Goal: Task Accomplishment & Management: Complete application form

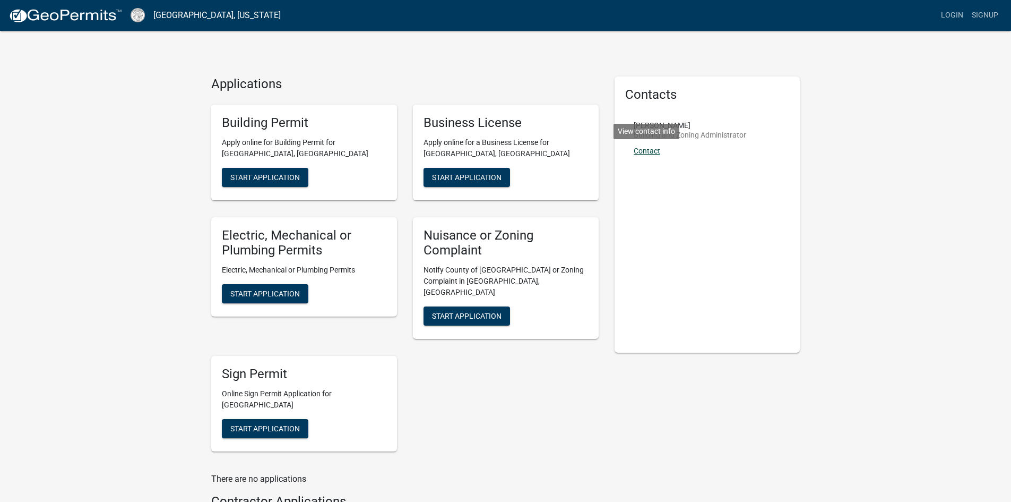
click at [652, 150] on link "Contact" at bounding box center [647, 150] width 27 height 8
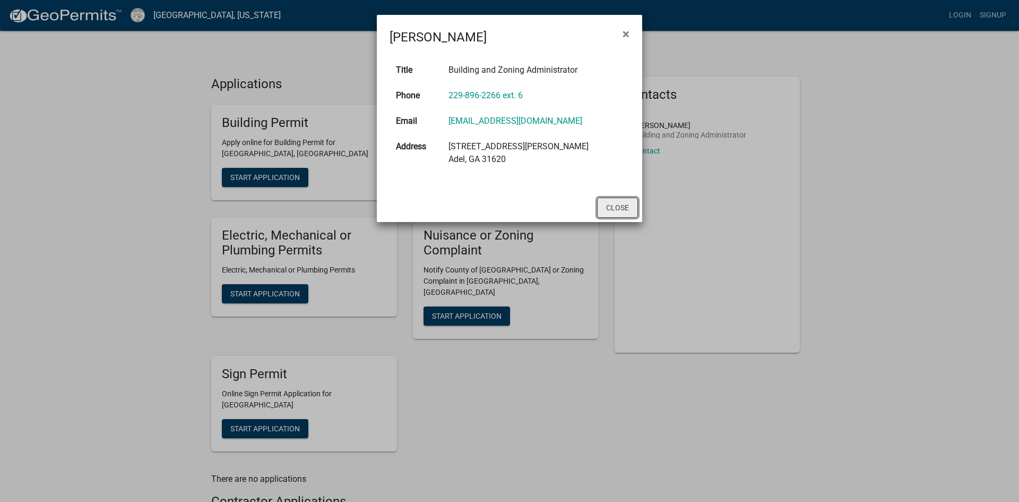
click at [617, 208] on button "Close" at bounding box center [617, 207] width 41 height 20
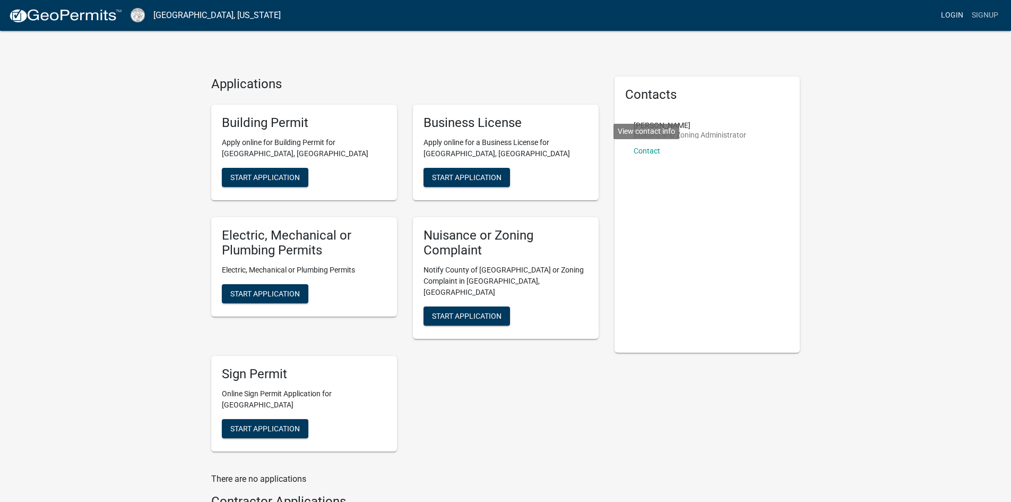
click at [954, 14] on link "Login" at bounding box center [952, 15] width 31 height 20
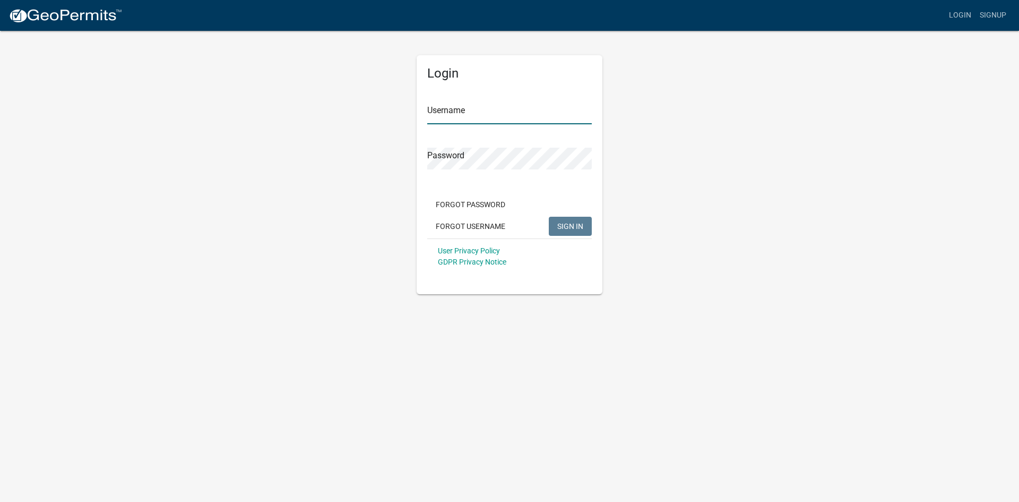
click at [498, 119] on input "Username" at bounding box center [509, 113] width 165 height 22
click at [549, 217] on button "SIGN IN" at bounding box center [570, 226] width 43 height 19
drag, startPoint x: 551, startPoint y: 115, endPoint x: 405, endPoint y: 113, distance: 146.0
click at [405, 113] on div "Login Username [EMAIL_ADDRESS][DOMAIN_NAME] Password Forgot Password Forgot Use…" at bounding box center [509, 162] width 605 height 264
type input "lisasblount"
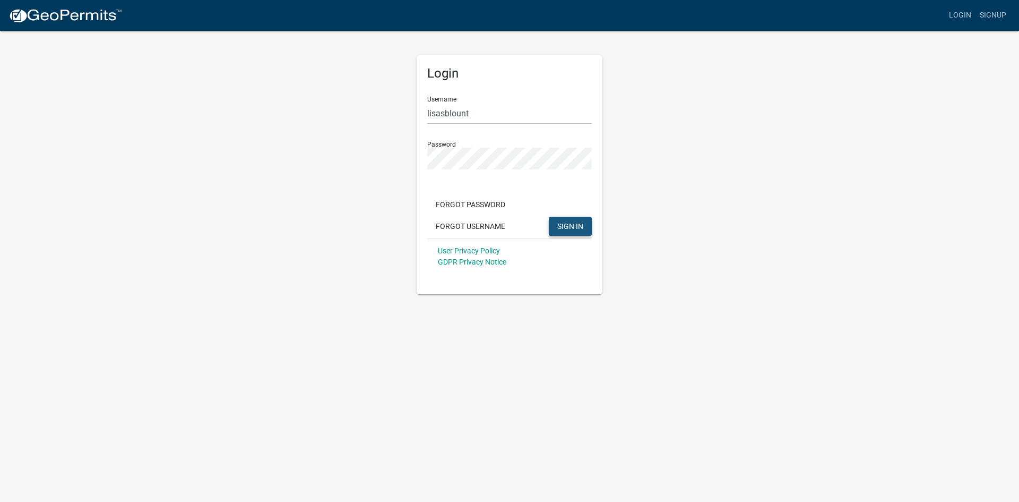
click at [575, 226] on span "SIGN IN" at bounding box center [570, 225] width 26 height 8
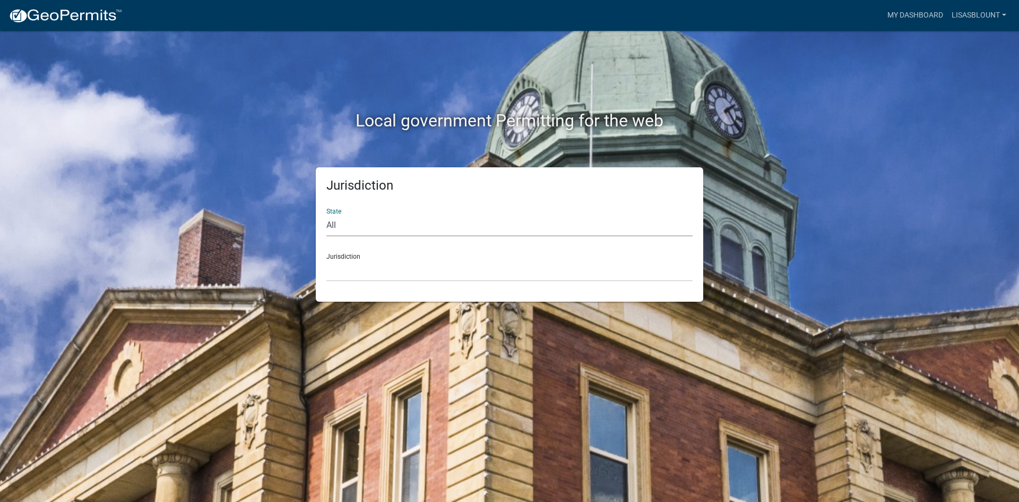
click at [335, 222] on select "All [US_STATE] [US_STATE] [US_STATE] [US_STATE] [US_STATE] [US_STATE] [US_STATE…" at bounding box center [509, 225] width 366 height 22
select select "[US_STATE]"
click at [326, 214] on select "All [US_STATE] [US_STATE] [US_STATE] [US_STATE] [US_STATE] [US_STATE] [US_STATE…" at bounding box center [509, 225] width 366 height 22
click at [377, 267] on select "[GEOGRAPHIC_DATA], [US_STATE][PERSON_NAME][GEOGRAPHIC_DATA], [US_STATE][PERSON_…" at bounding box center [509, 271] width 366 height 22
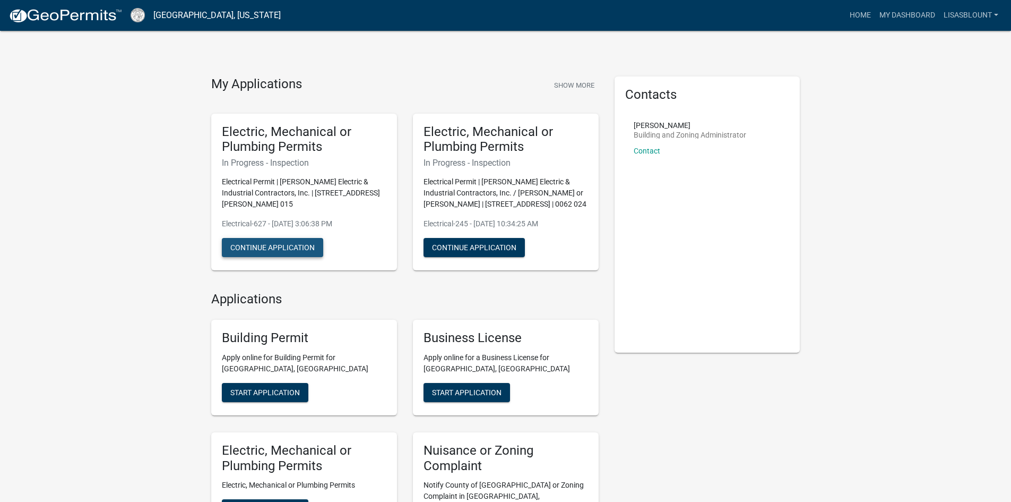
click at [279, 247] on button "Continue Application" at bounding box center [272, 247] width 101 height 19
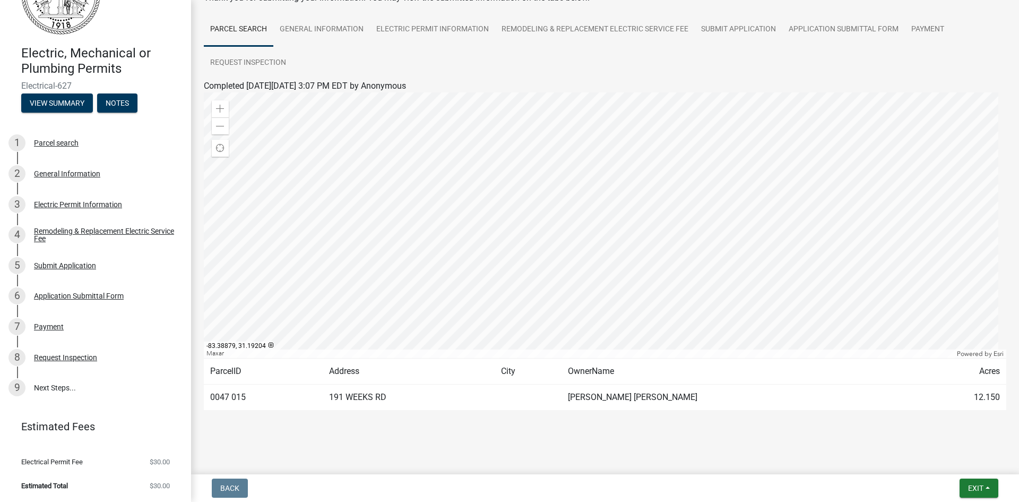
scroll to position [71, 0]
click at [57, 387] on link "9 Next Steps..." at bounding box center [95, 387] width 191 height 31
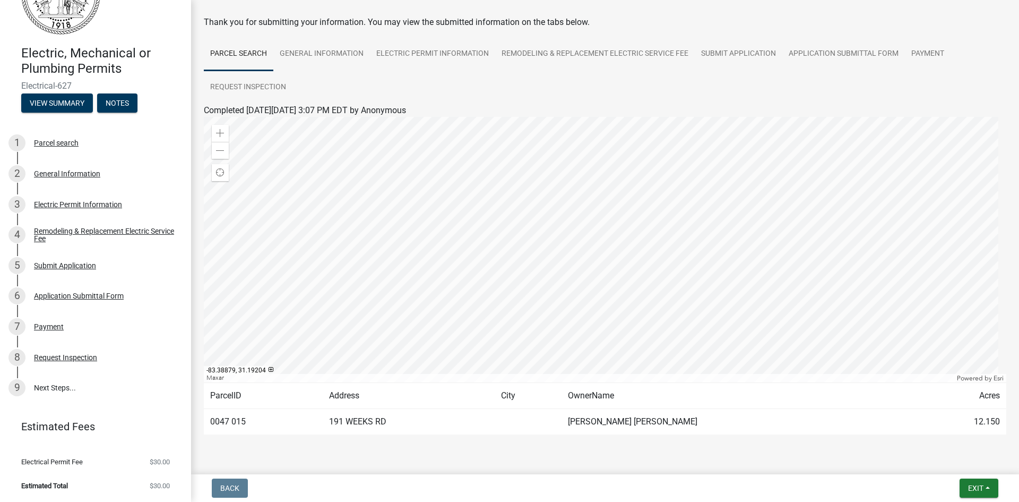
scroll to position [18, 0]
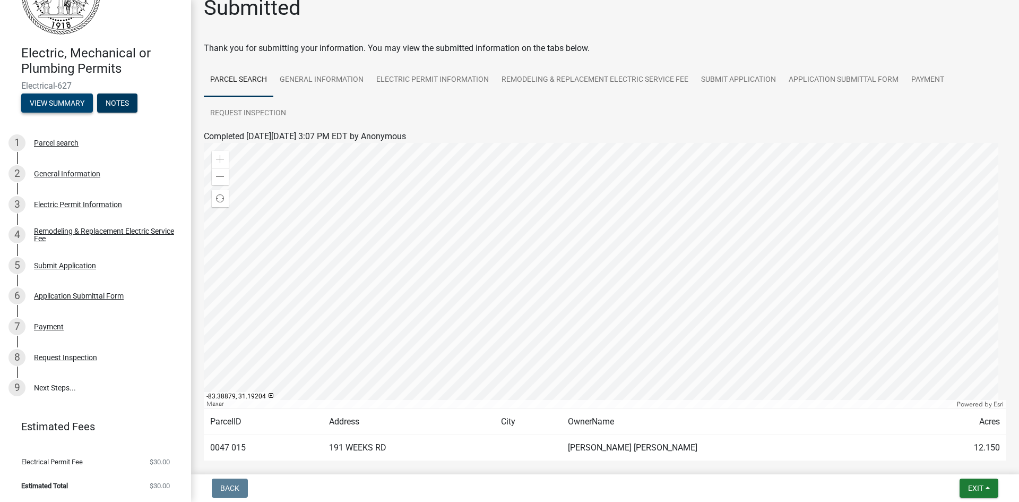
click at [62, 105] on button "View Summary" at bounding box center [57, 102] width 72 height 19
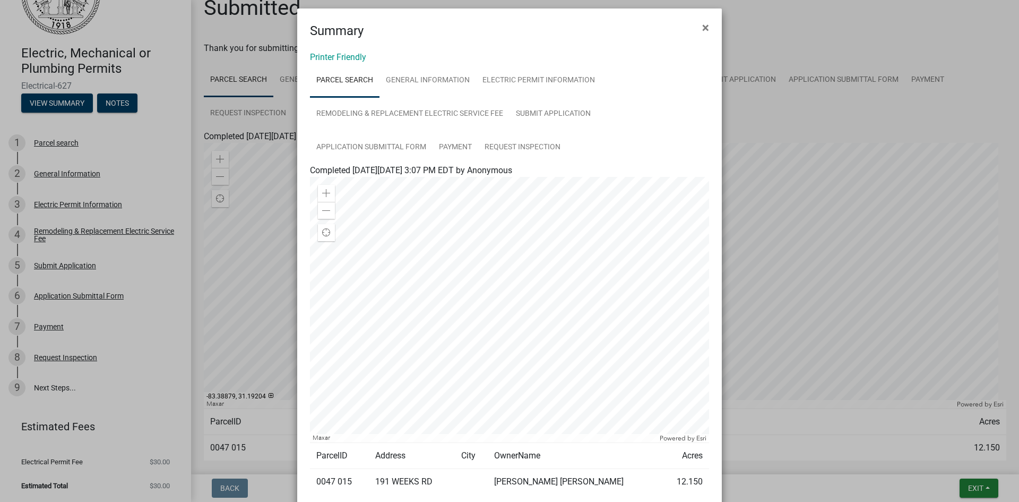
scroll to position [0, 0]
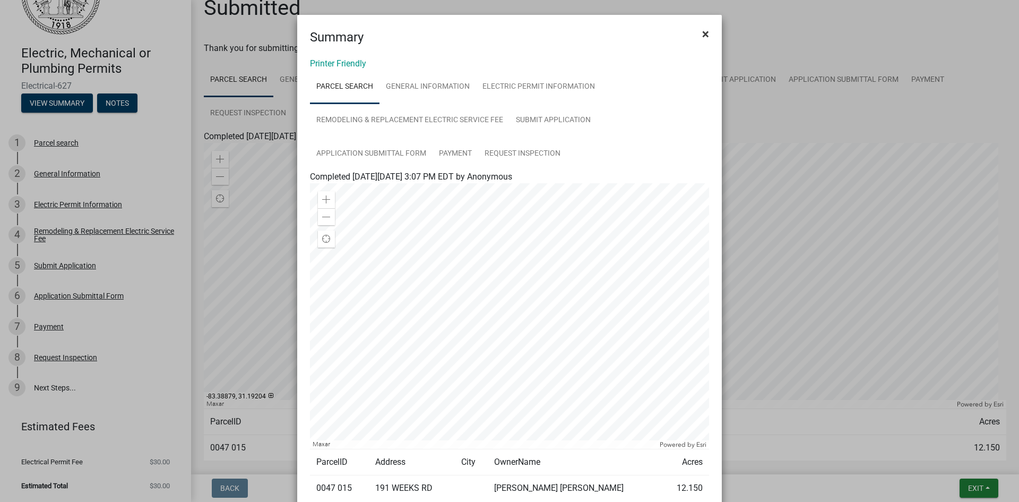
click at [702, 34] on span "×" at bounding box center [705, 34] width 7 height 15
